Goal: Task Accomplishment & Management: Use online tool/utility

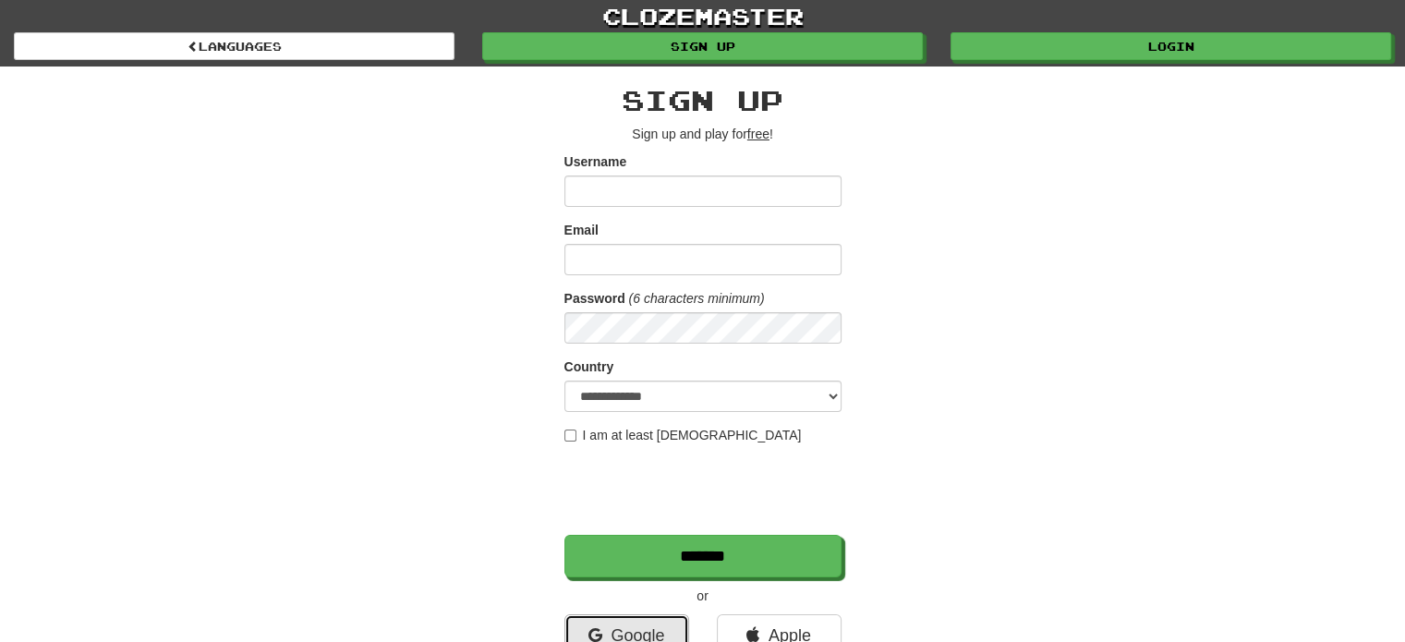
click at [663, 621] on link "Google" at bounding box center [627, 635] width 125 height 43
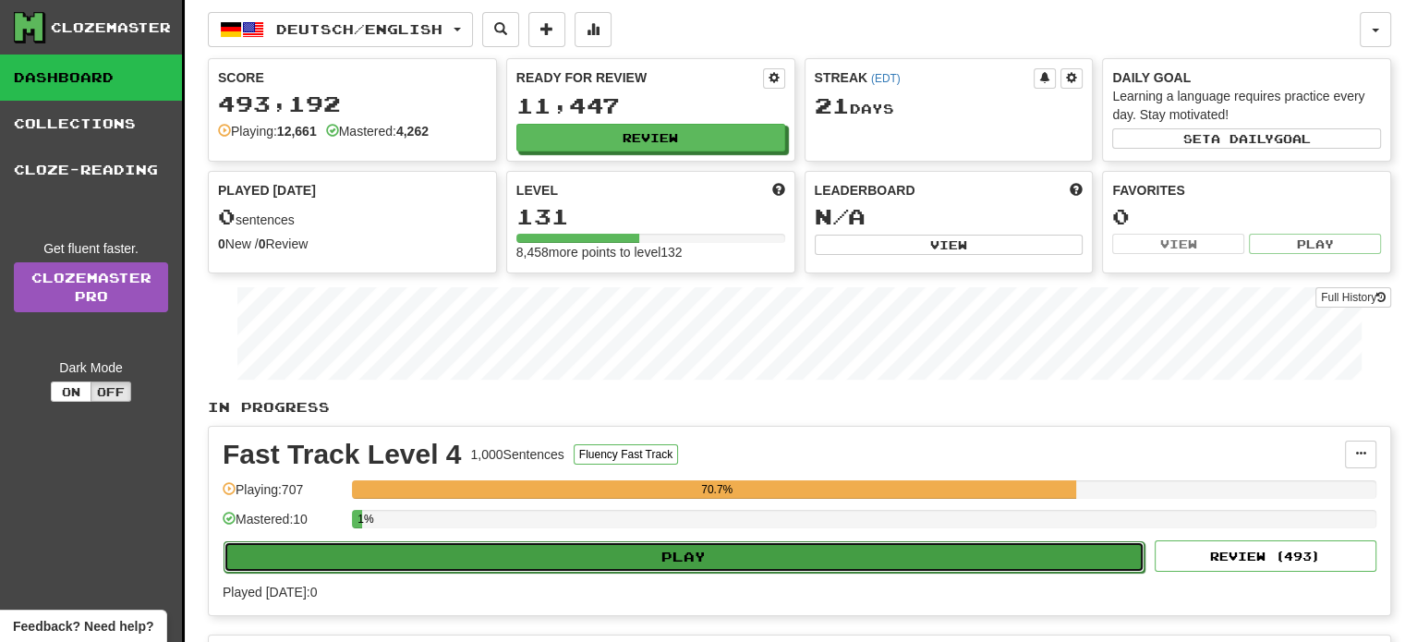
click at [657, 568] on button "Play" at bounding box center [684, 556] width 921 height 31
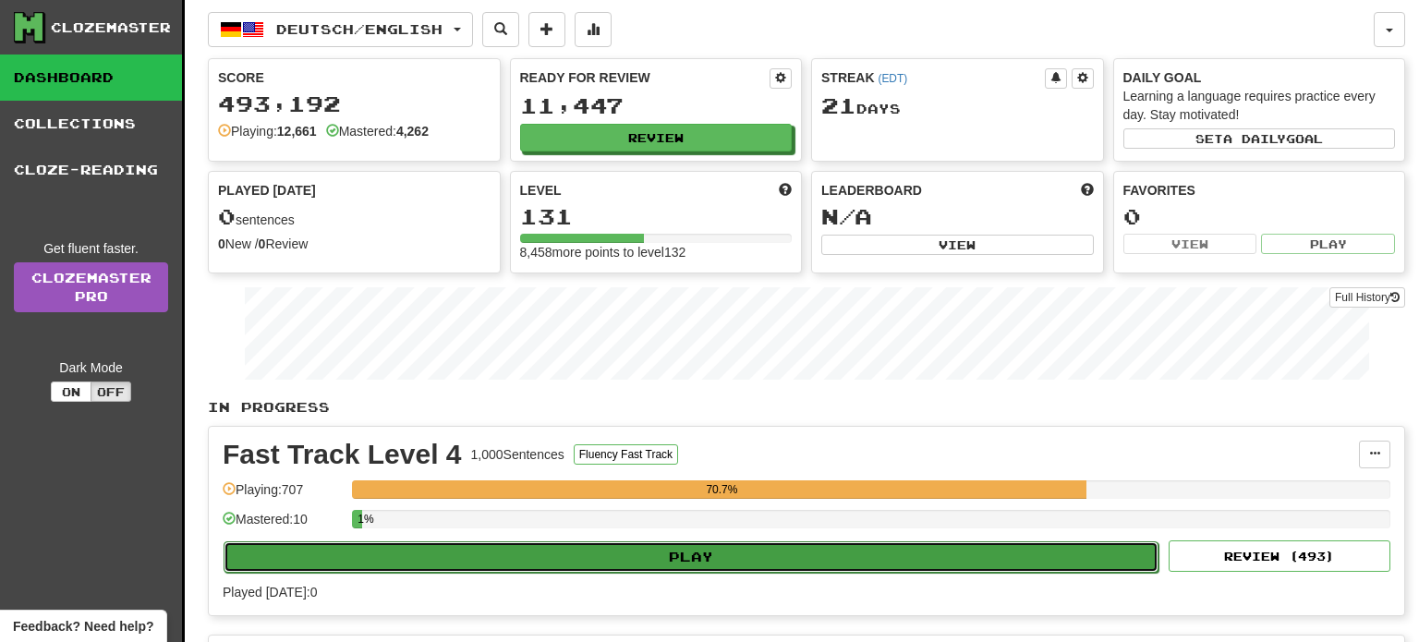
select select "**"
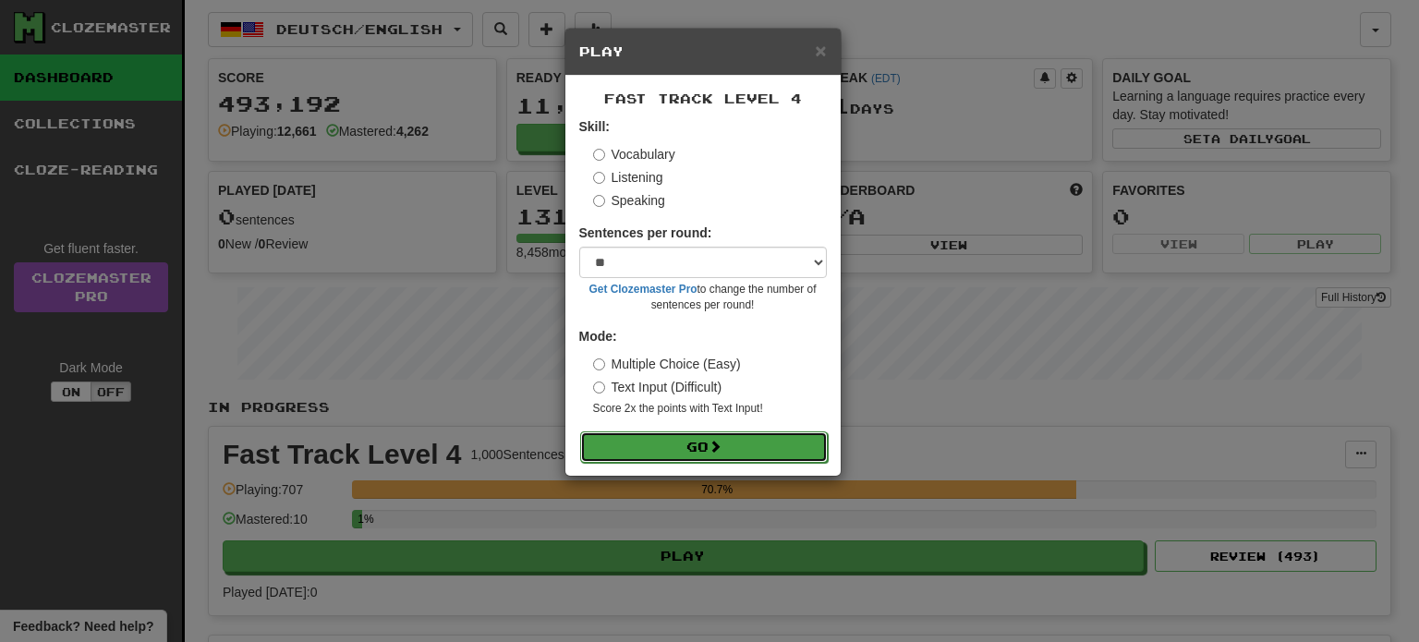
click at [690, 435] on button "Go" at bounding box center [704, 447] width 248 height 31
